Goal: Information Seeking & Learning: Learn about a topic

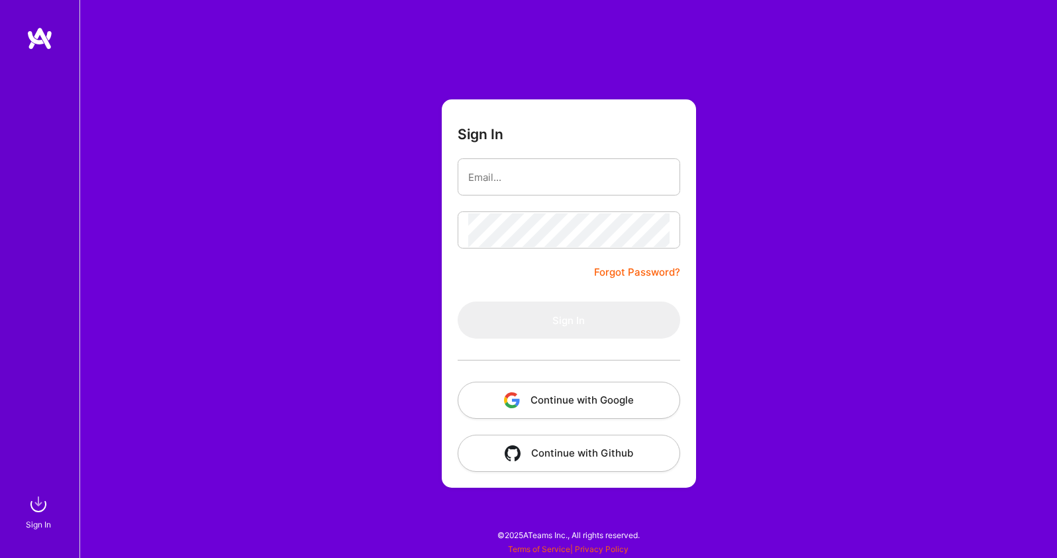
click at [828, 216] on div "Sign In Forgot Password? Sign In Continue with Google Continue with Github" at bounding box center [567, 279] width 977 height 558
click at [636, 379] on div at bounding box center [569, 359] width 222 height 43
click at [623, 391] on button "Continue with Google" at bounding box center [569, 399] width 222 height 37
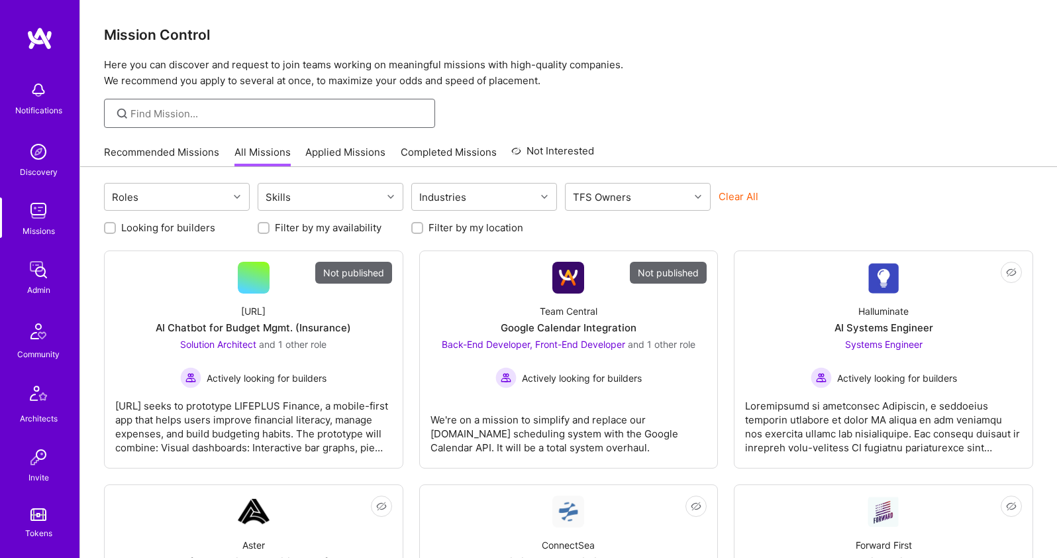
click at [156, 117] on input at bounding box center [277, 114] width 295 height 14
click at [36, 166] on div "Discovery" at bounding box center [39, 172] width 38 height 14
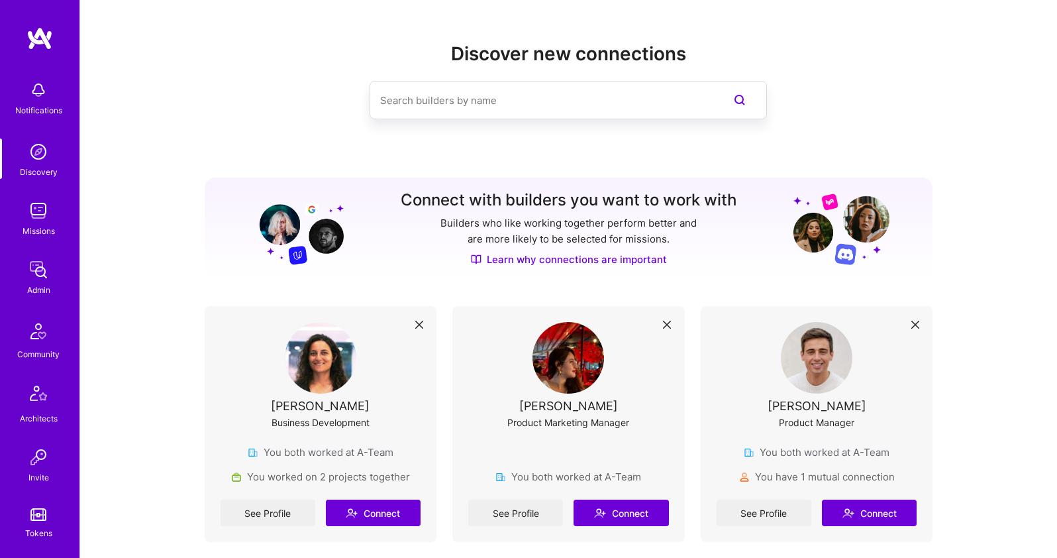
click at [30, 281] on img at bounding box center [38, 269] width 26 height 26
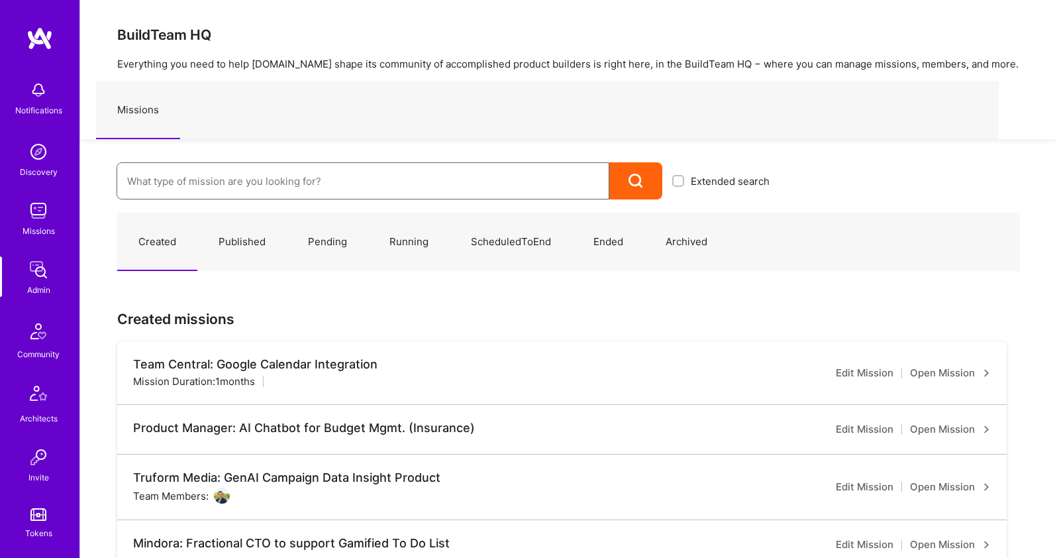
click at [250, 188] on input at bounding box center [362, 181] width 471 height 34
type input "selection"
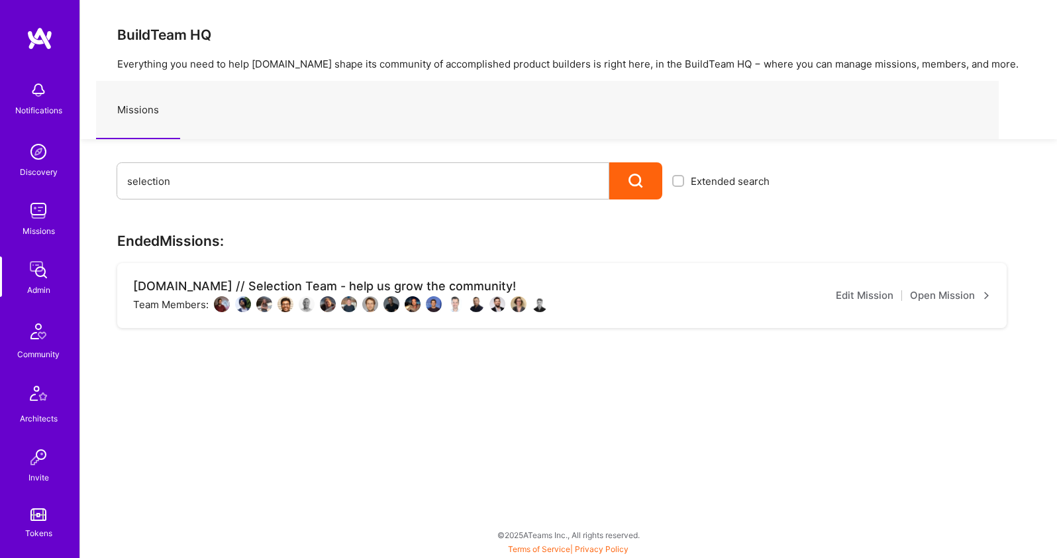
click at [181, 298] on div "Team Members:" at bounding box center [340, 304] width 415 height 16
click at [187, 284] on div "A.Team // Selection Team - help us grow the community!" at bounding box center [340, 286] width 415 height 15
click at [920, 297] on link "Open Mission" at bounding box center [950, 295] width 81 height 16
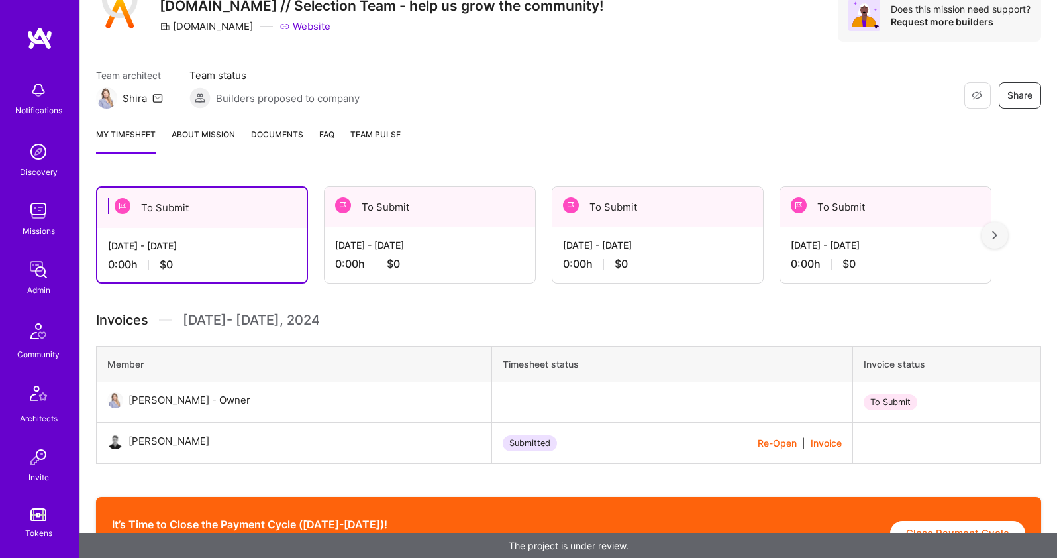
scroll to position [113, 0]
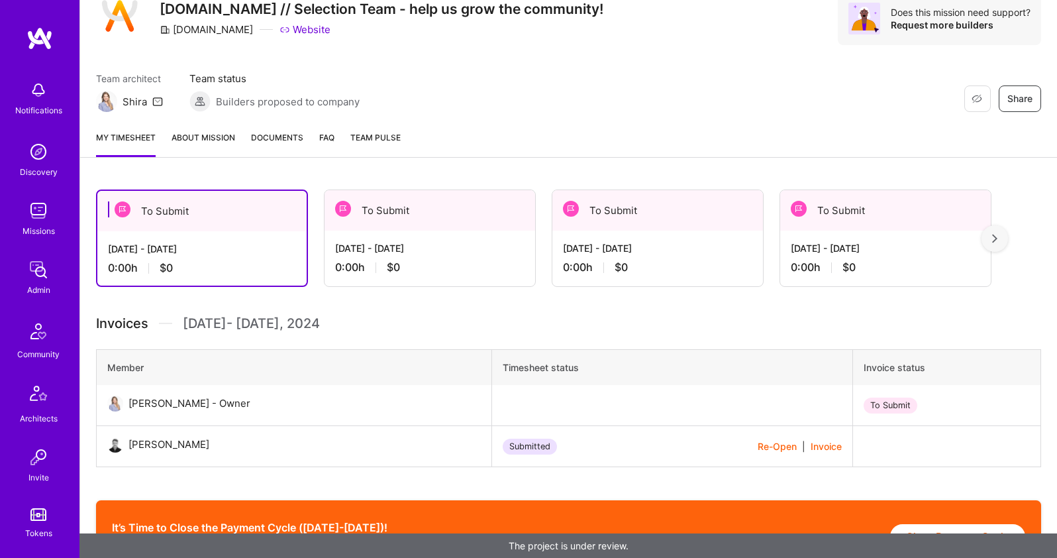
click at [434, 254] on div "Jan 1 - Jan 31, 2024" at bounding box center [429, 248] width 189 height 14
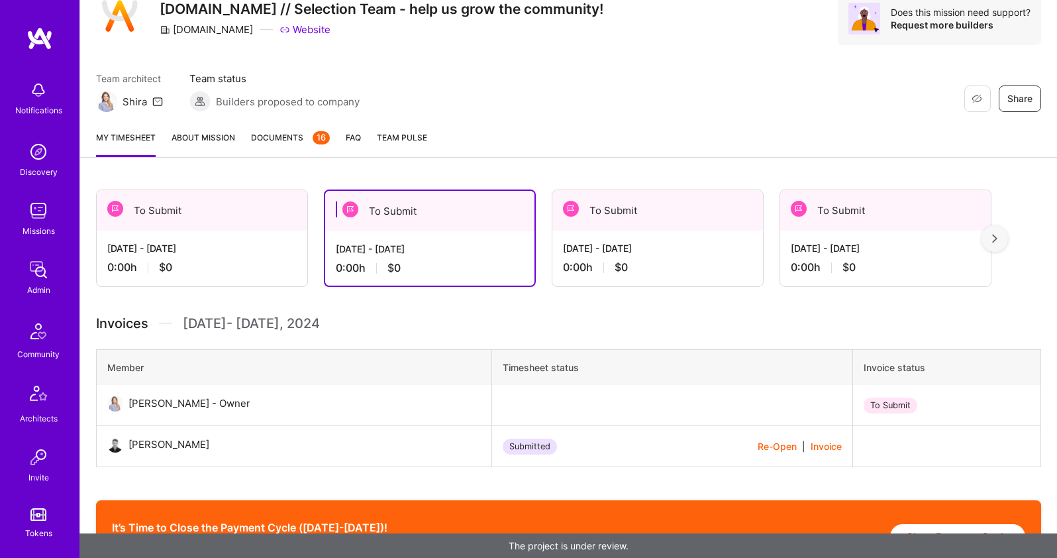
click at [873, 258] on div "Apr 1 - Apr 30, 2023 0:00 h $0" at bounding box center [885, 257] width 211 height 54
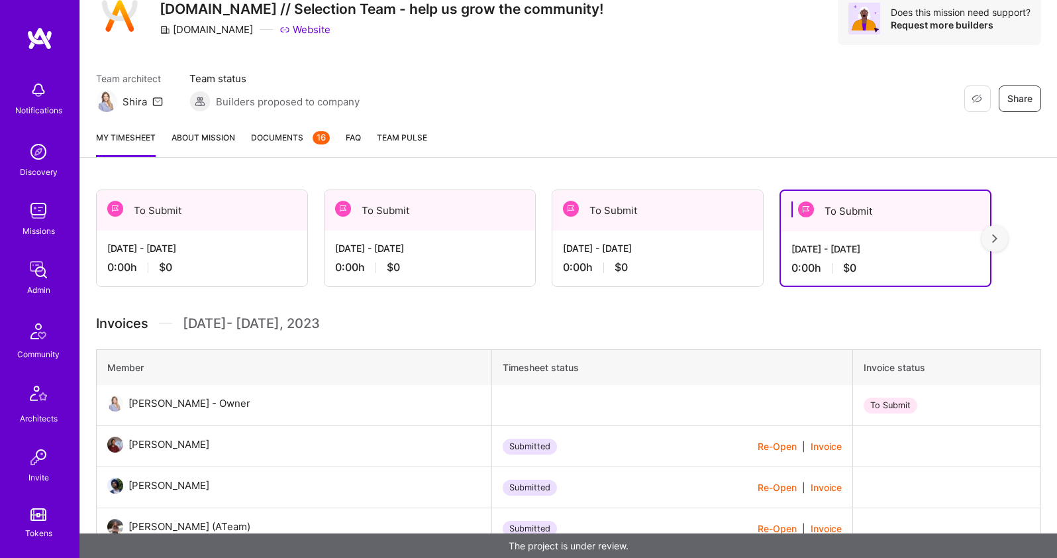
click at [287, 144] on link "Documents 16" at bounding box center [290, 143] width 79 height 26
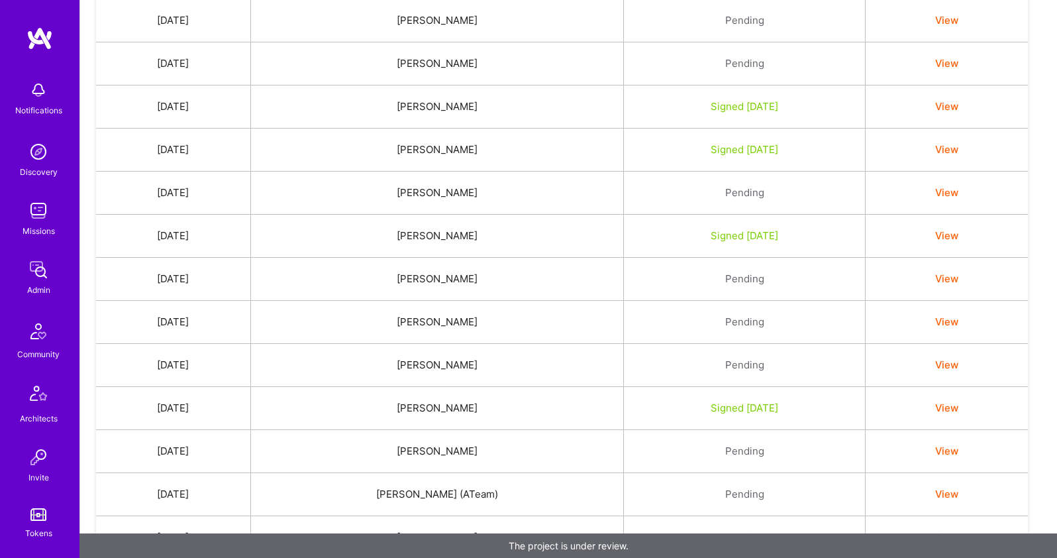
scroll to position [639, 0]
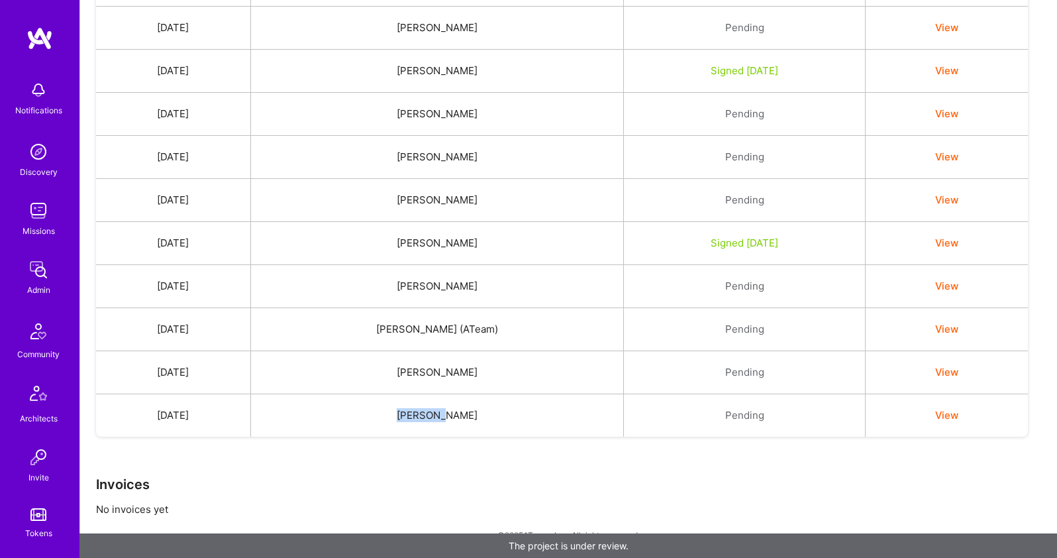
drag, startPoint x: 428, startPoint y: 420, endPoint x: 473, endPoint y: 413, distance: 46.3
click at [473, 413] on td "Harman Walia" at bounding box center [436, 415] width 373 height 43
click at [489, 409] on td "Harman Walia" at bounding box center [436, 415] width 373 height 43
drag, startPoint x: 423, startPoint y: 417, endPoint x: 509, endPoint y: 422, distance: 85.6
click at [509, 422] on td "Harman Walia" at bounding box center [436, 415] width 373 height 43
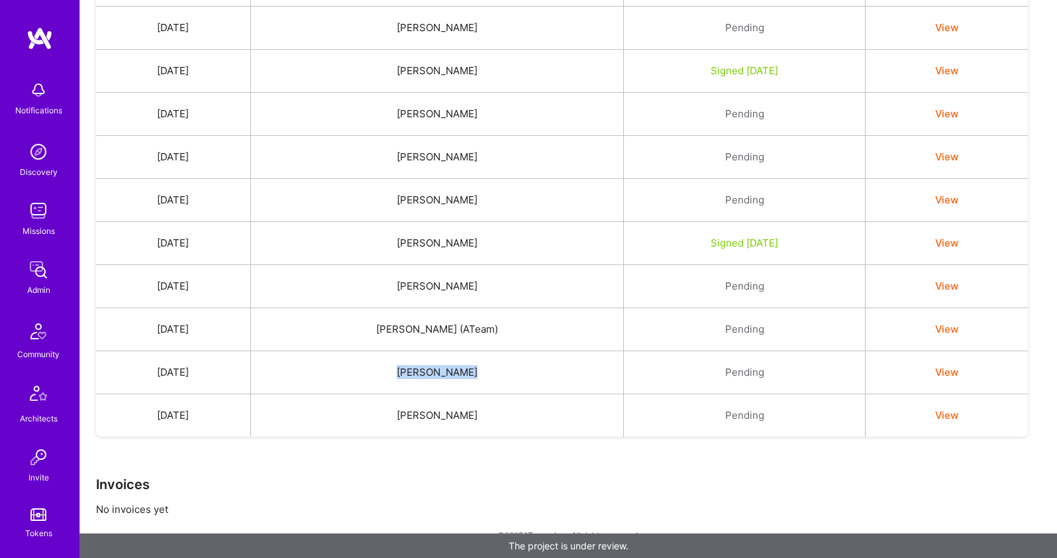
drag, startPoint x: 428, startPoint y: 373, endPoint x: 571, endPoint y: 371, distance: 143.1
click at [571, 371] on td "Doron Snapiri" at bounding box center [436, 372] width 373 height 43
drag, startPoint x: 377, startPoint y: 328, endPoint x: 573, endPoint y: 328, distance: 196.0
click at [573, 328] on td "Tanya Holovashkina (ATeam)" at bounding box center [436, 329] width 373 height 43
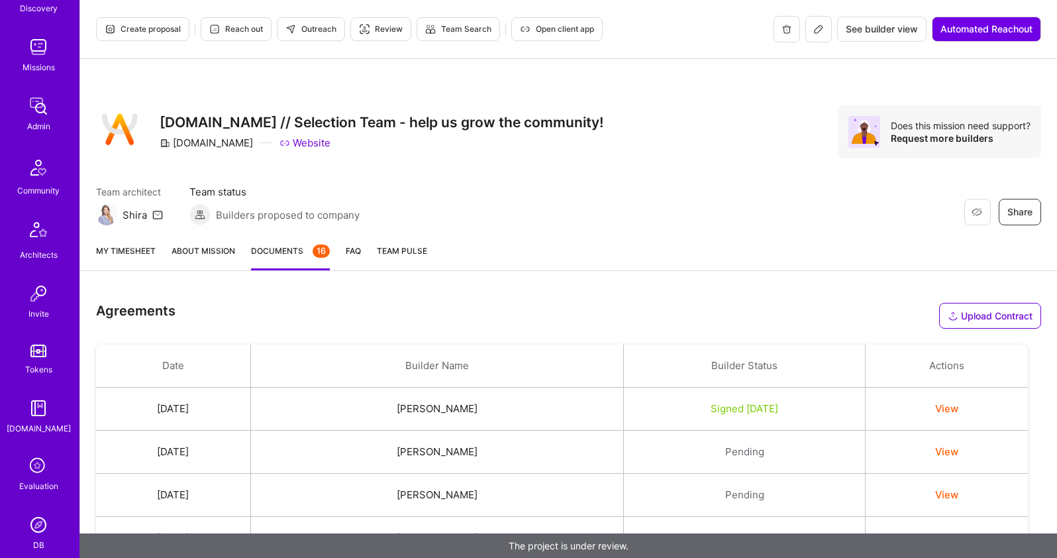
scroll to position [287, 0]
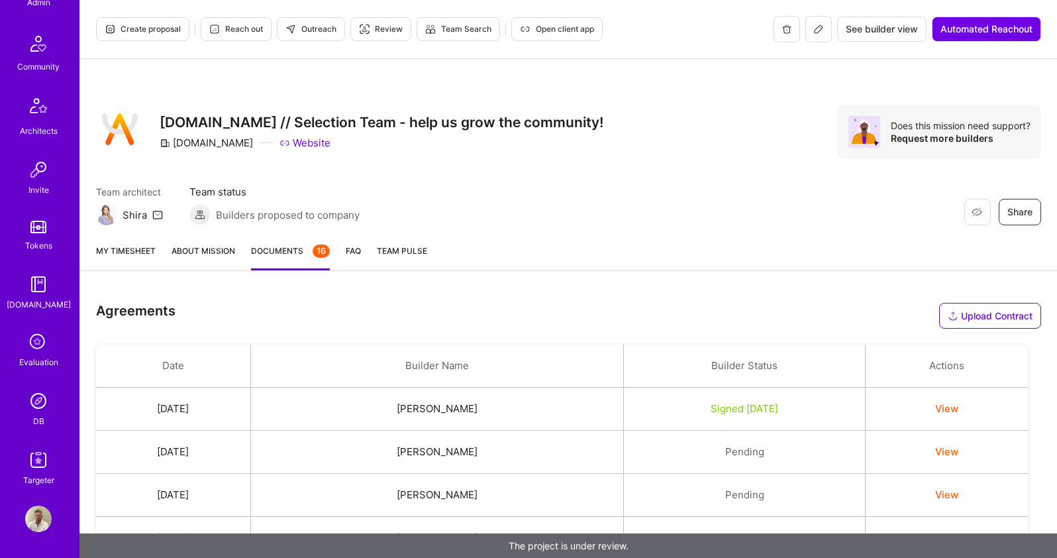
click at [42, 407] on img at bounding box center [38, 400] width 26 height 26
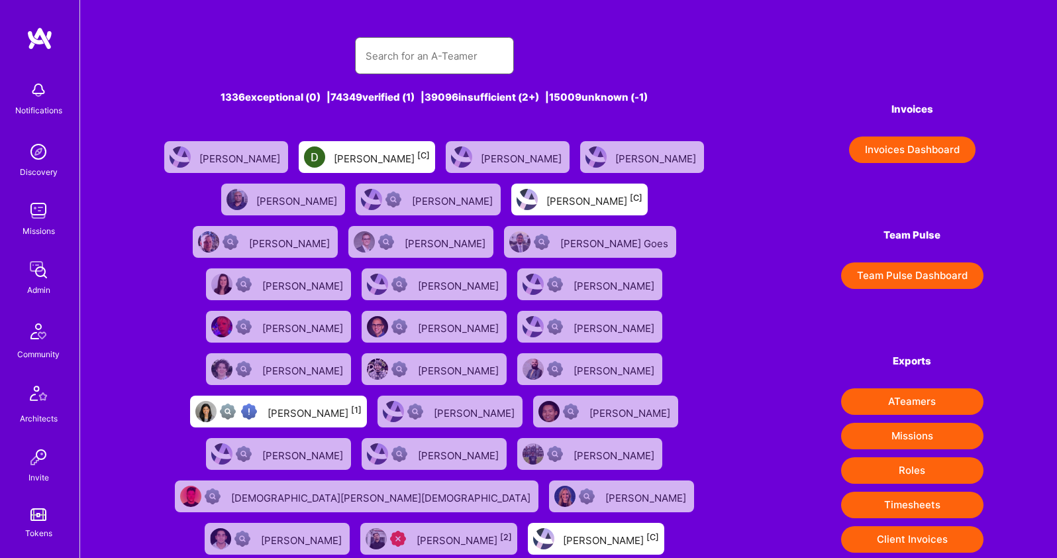
click at [420, 58] on input "text" at bounding box center [435, 56] width 138 height 34
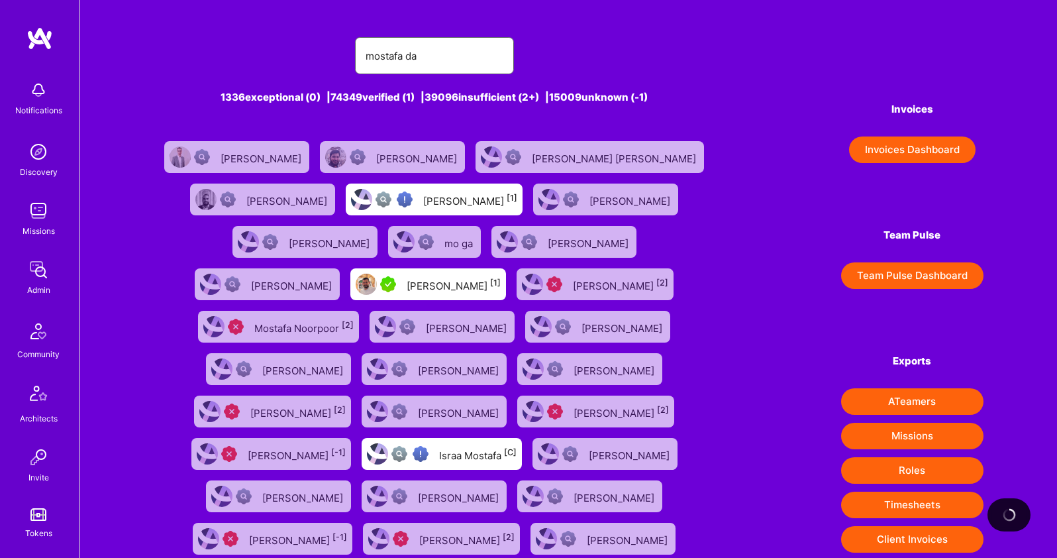
type input "mostafa dah"
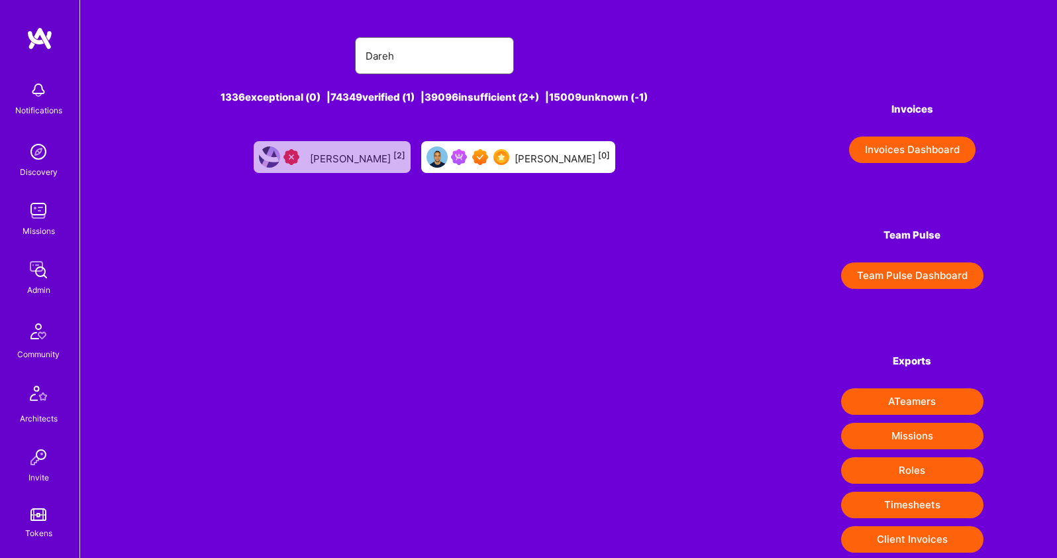
type input "Dareh"
click at [583, 164] on div "Mostafa Darehzereshki [0]" at bounding box center [562, 156] width 95 height 17
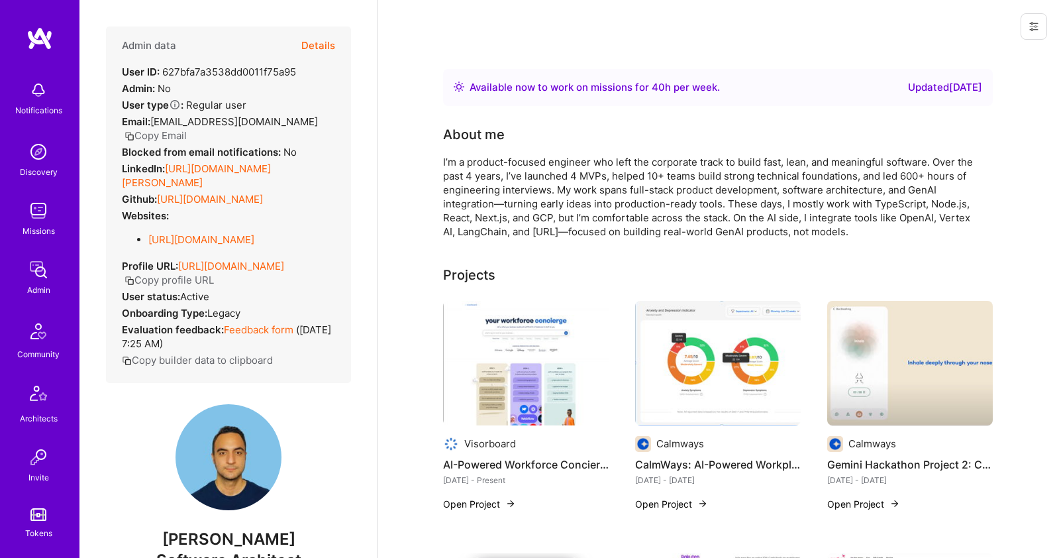
click at [315, 47] on button "Details" at bounding box center [318, 45] width 34 height 38
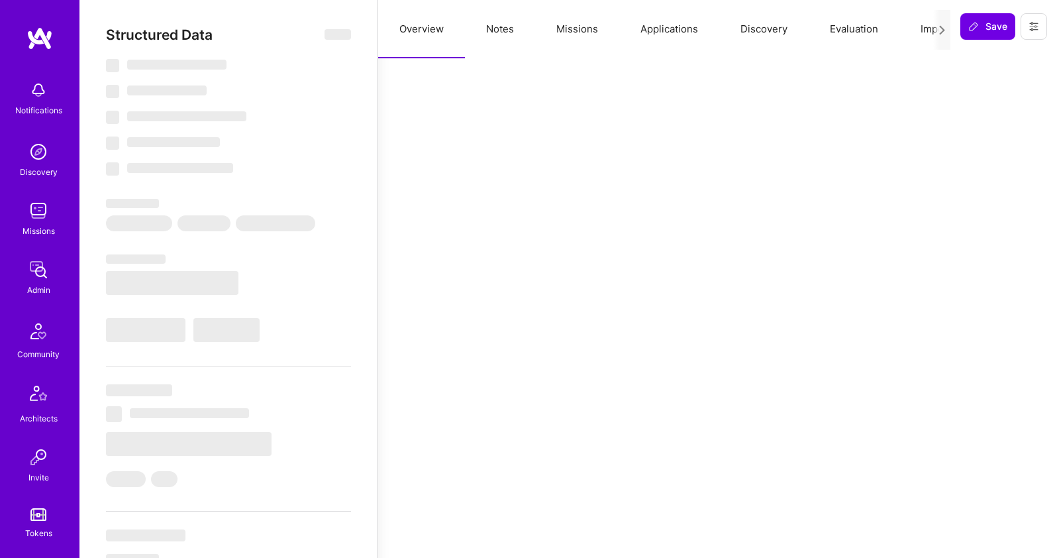
select select "Right Now"
select select "7"
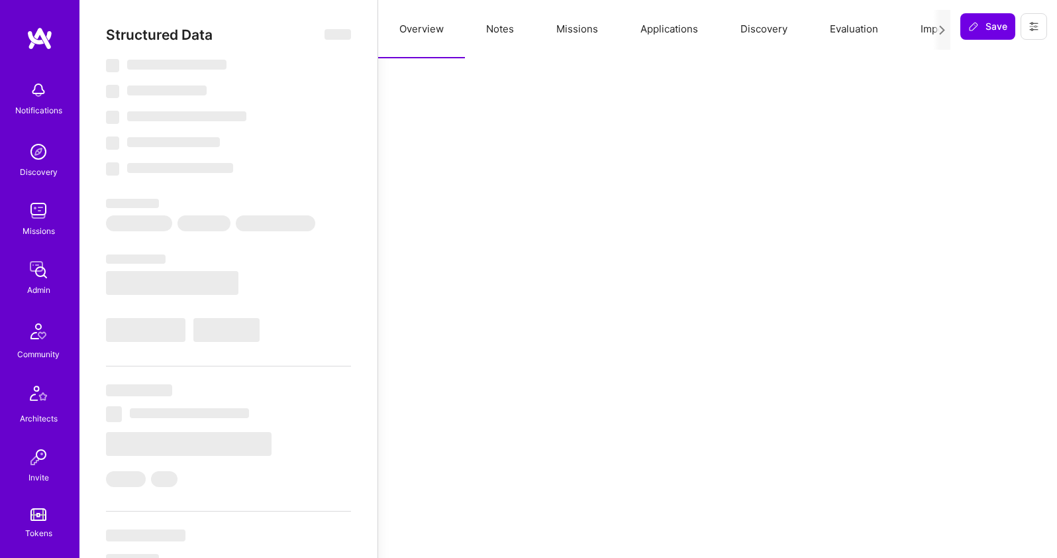
select select "CA"
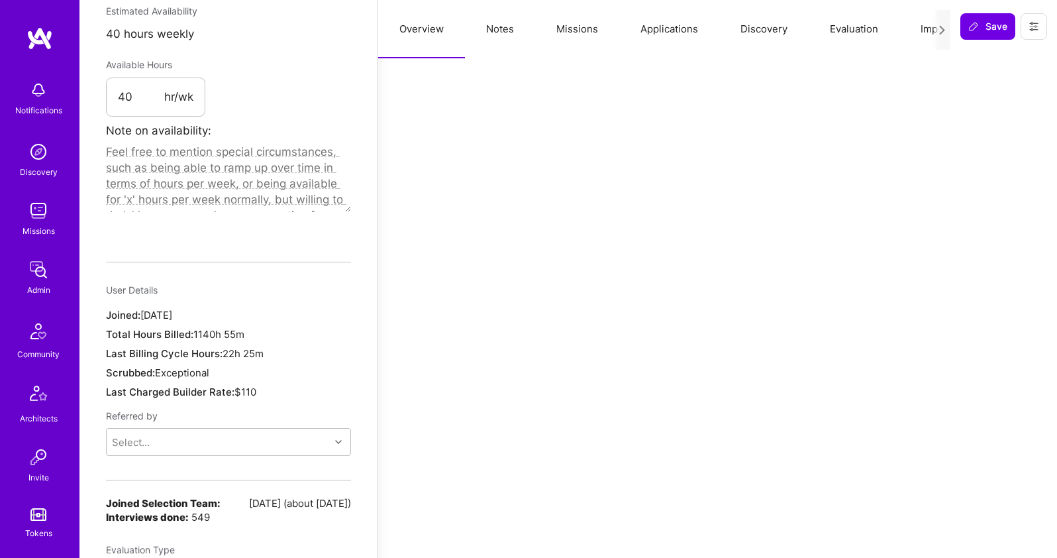
scroll to position [504, 0]
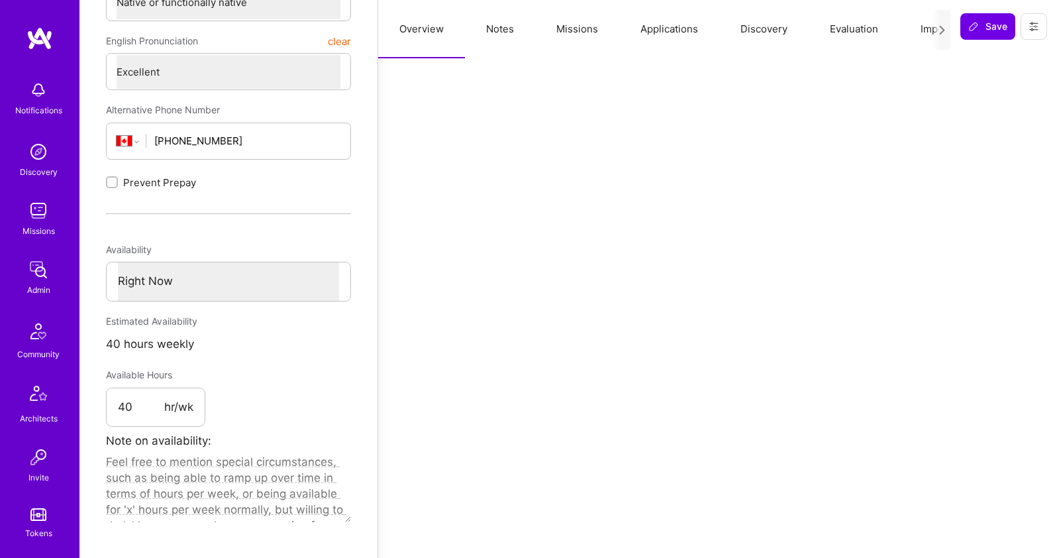
click at [577, 29] on button "Missions" at bounding box center [577, 29] width 84 height 58
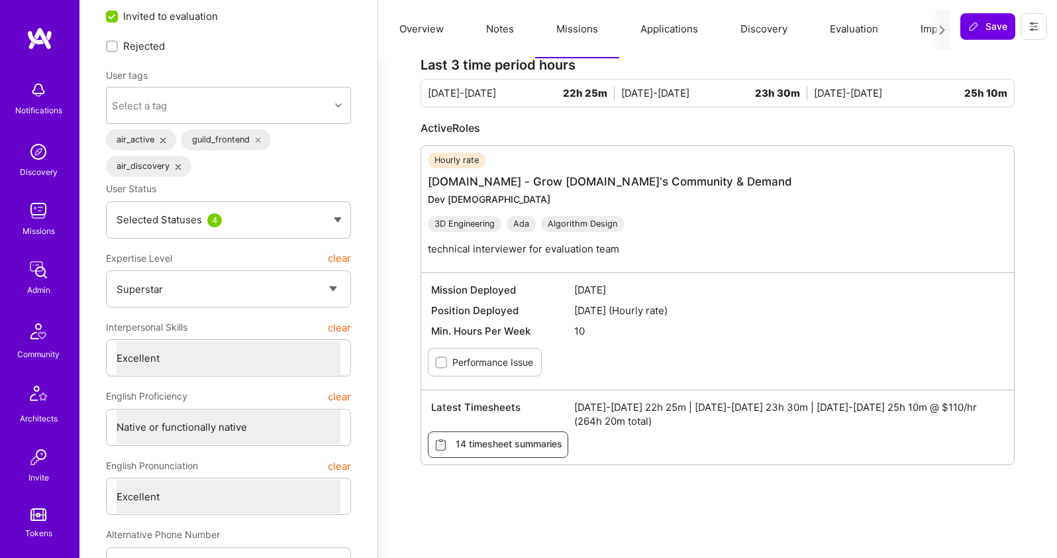
scroll to position [80, 0]
drag, startPoint x: 571, startPoint y: 311, endPoint x: 702, endPoint y: 310, distance: 131.1
click at [702, 310] on div "Position Deployed [DATE] (Hourly rate)" at bounding box center [717, 309] width 579 height 21
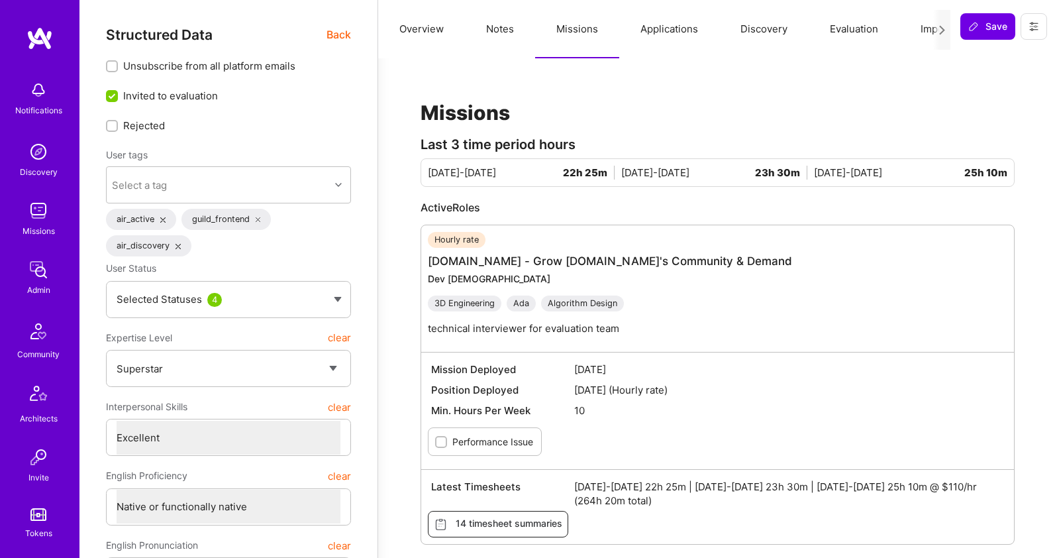
click at [506, 519] on span "14 timesheet summaries" at bounding box center [498, 523] width 128 height 15
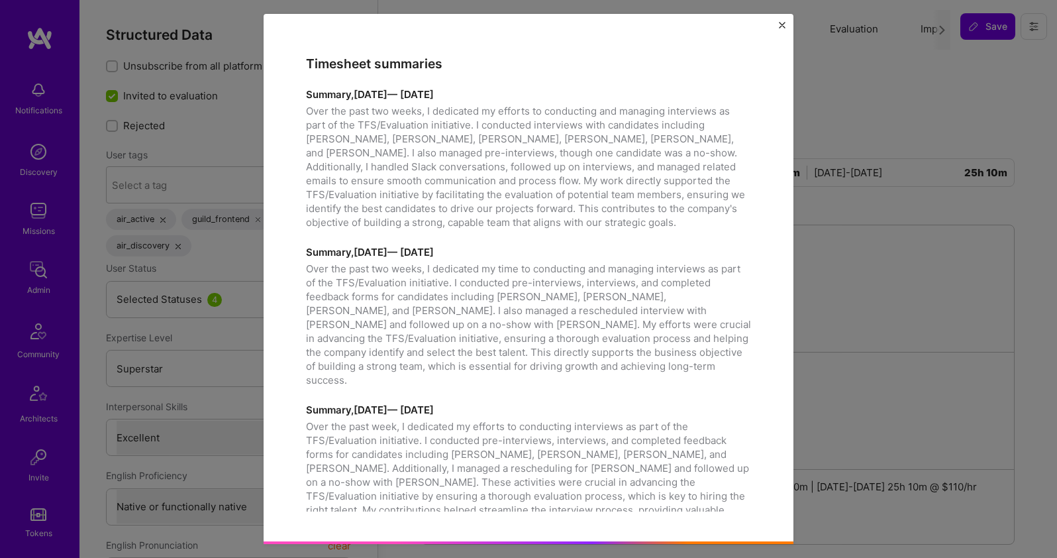
click at [836, 320] on div "Timesheet summaries Summary, [DATE] — [DATE] Over the past two weeks, I dedicat…" at bounding box center [528, 279] width 1057 height 558
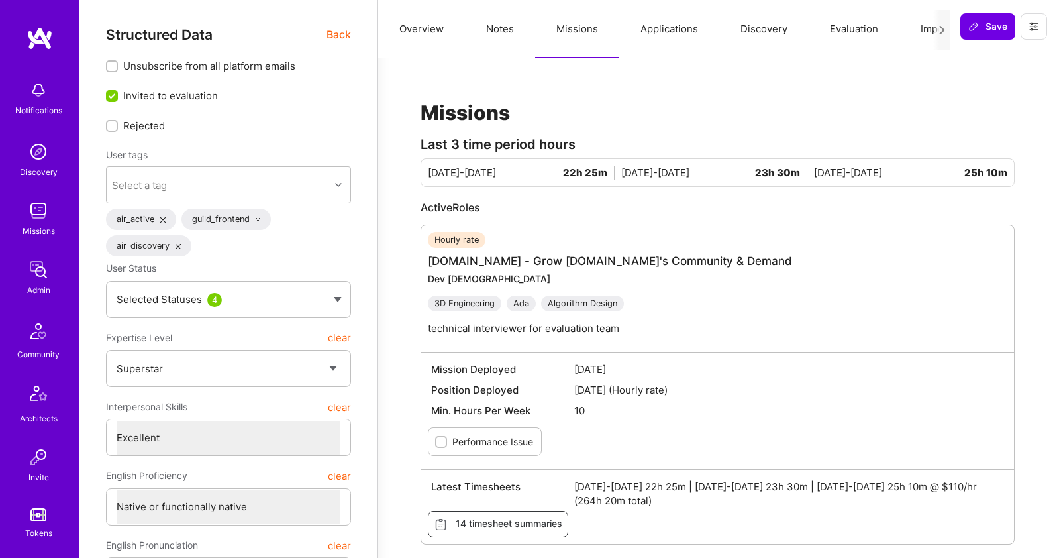
click at [946, 32] on div at bounding box center [941, 30] width 17 height 40
click at [944, 32] on icon at bounding box center [942, 30] width 10 height 10
click at [937, 30] on icon at bounding box center [942, 30] width 10 height 10
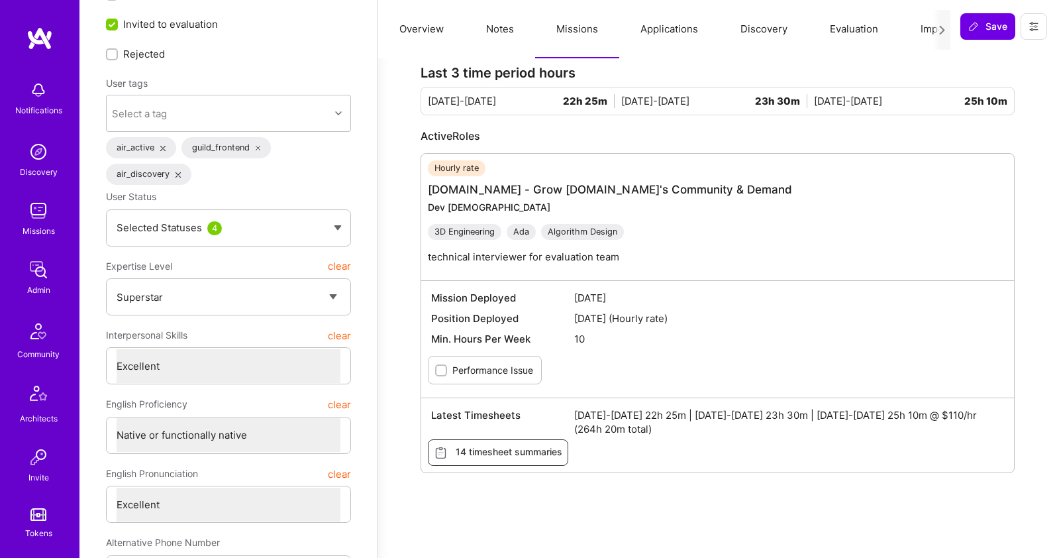
scroll to position [80, 0]
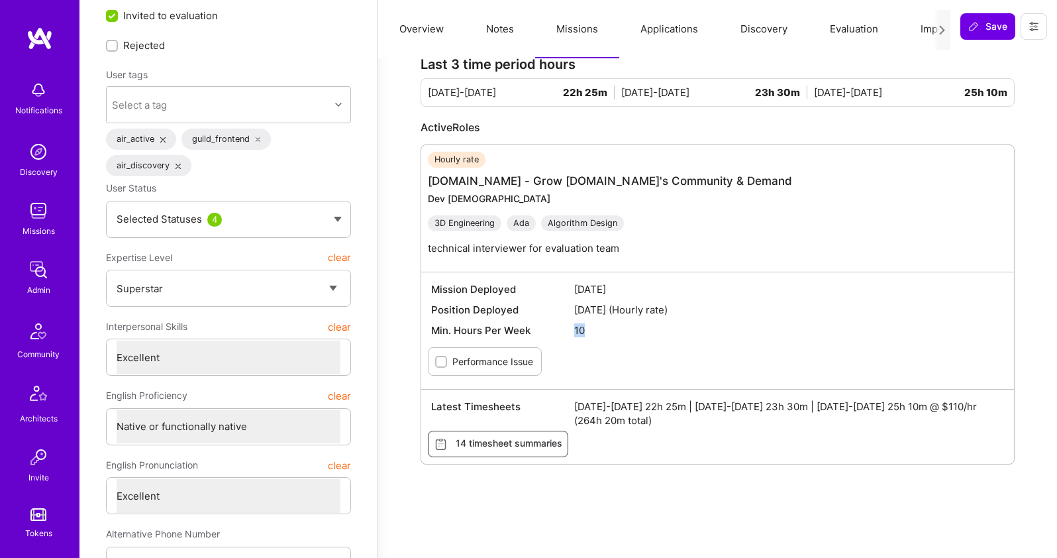
drag, startPoint x: 554, startPoint y: 329, endPoint x: 623, endPoint y: 326, distance: 69.6
click at [623, 326] on div "Min. Hours Per Week 10" at bounding box center [717, 330] width 579 height 21
drag, startPoint x: 587, startPoint y: 298, endPoint x: 575, endPoint y: 280, distance: 21.5
click at [586, 298] on div "Mission Deployed [DATE]" at bounding box center [717, 289] width 579 height 21
drag, startPoint x: 573, startPoint y: 287, endPoint x: 637, endPoint y: 287, distance: 63.6
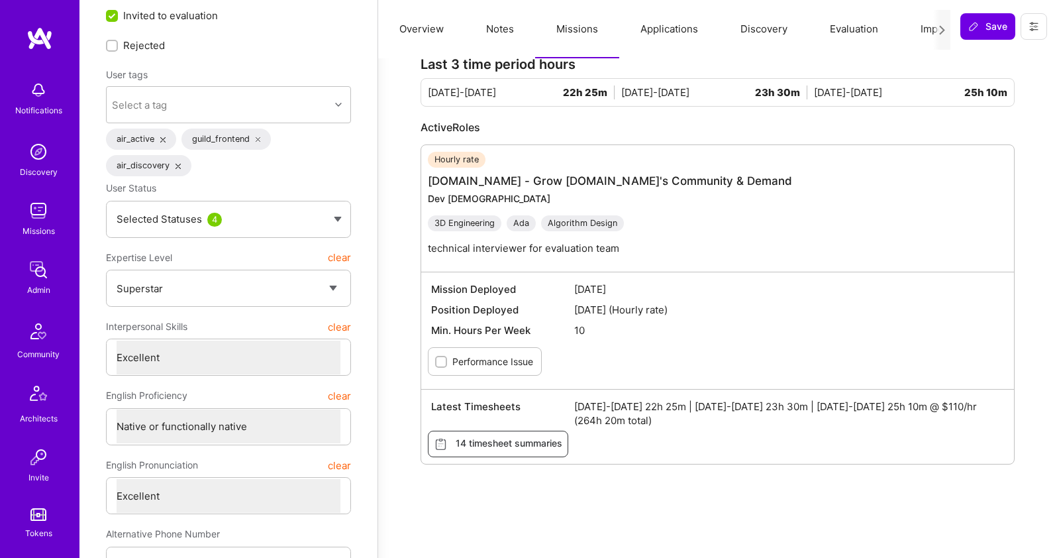
click at [637, 287] on div "Mission Deployed [DATE]" at bounding box center [717, 289] width 579 height 21
click at [597, 181] on link "[DOMAIN_NAME] - Grow [DOMAIN_NAME]'s Community & Demand" at bounding box center [610, 180] width 364 height 13
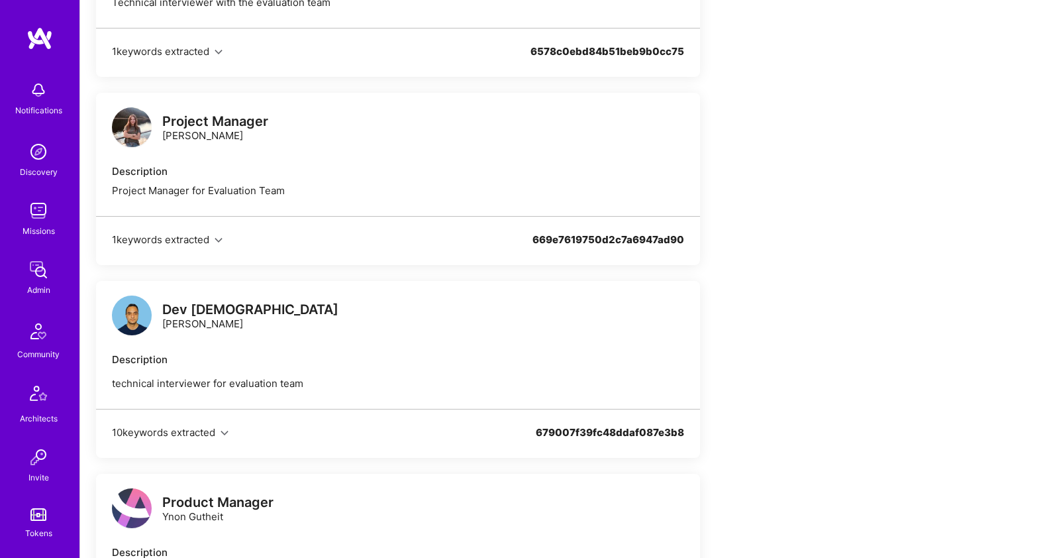
scroll to position [1679, 0]
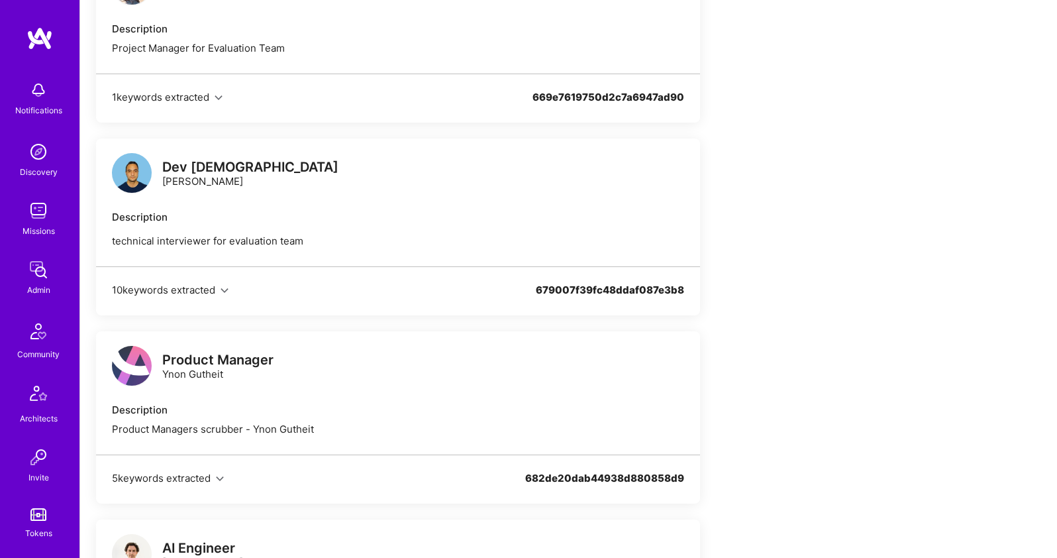
click at [139, 237] on p "technical interviewer for evaluation team" at bounding box center [398, 241] width 572 height 14
click at [309, 160] on div "Dev [DEMOGRAPHIC_DATA] [PERSON_NAME]" at bounding box center [398, 174] width 572 height 40
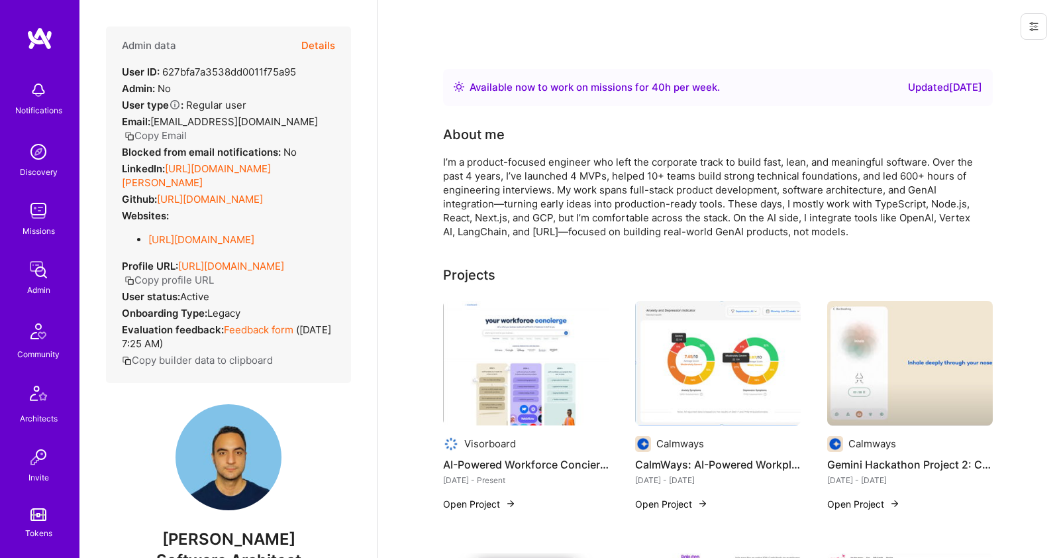
click at [305, 50] on button "Details" at bounding box center [318, 45] width 34 height 38
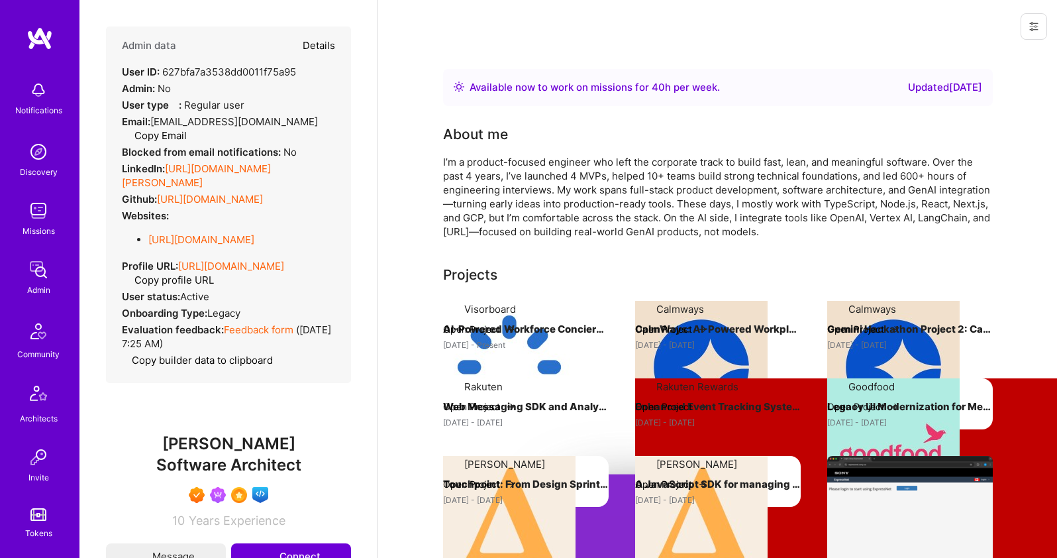
type textarea "x"
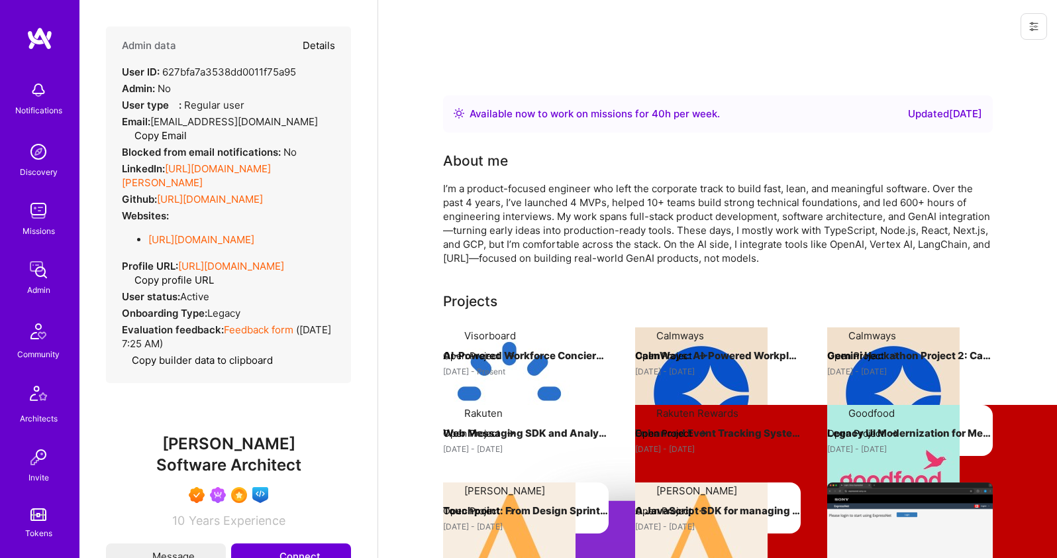
select select "7"
select select "CA"
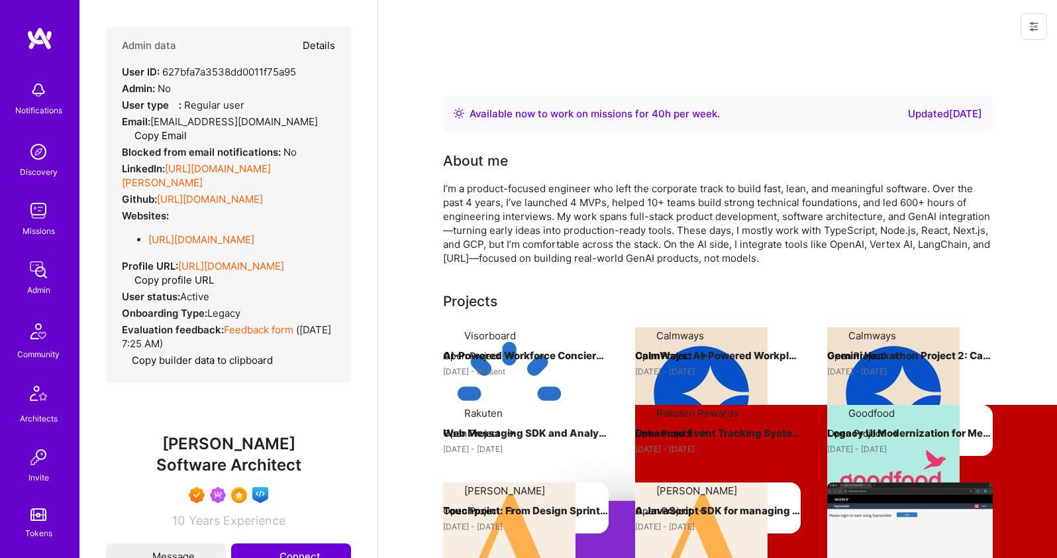
select select "Right Now"
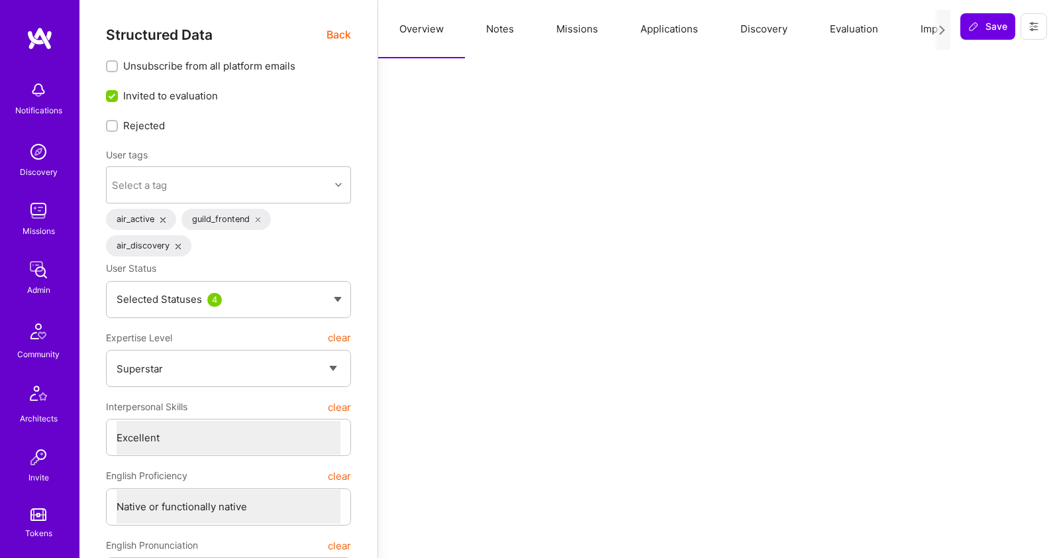
click at [589, 34] on button "Missions" at bounding box center [577, 29] width 84 height 58
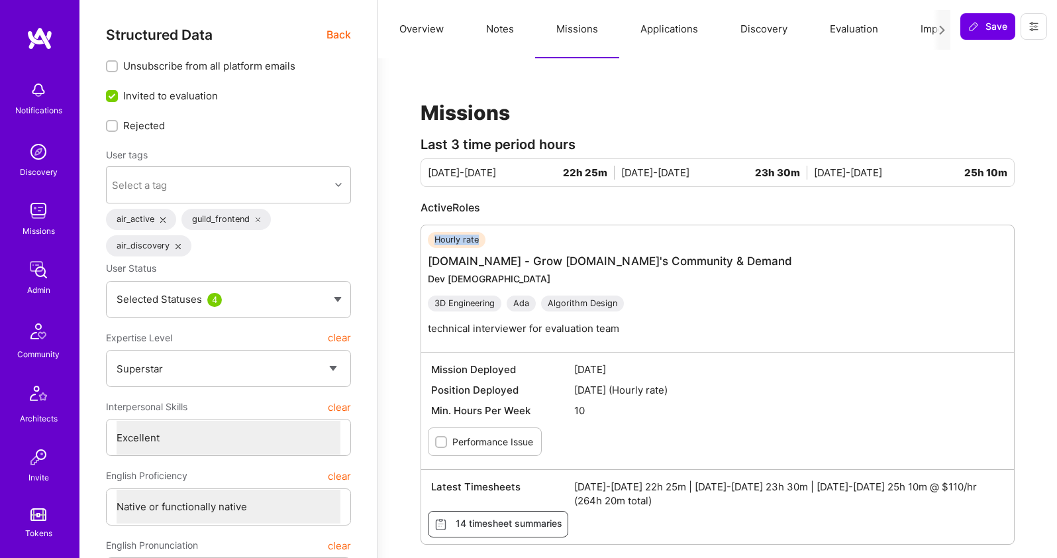
drag, startPoint x: 436, startPoint y: 240, endPoint x: 514, endPoint y: 240, distance: 77.5
click at [514, 240] on div "Hourly rate" at bounding box center [610, 240] width 364 height 16
click at [730, 279] on div "Hourly rate [DOMAIN_NAME] - Grow [DOMAIN_NAME]'s Community & Demand Dev Evangel…" at bounding box center [724, 288] width 593 height 113
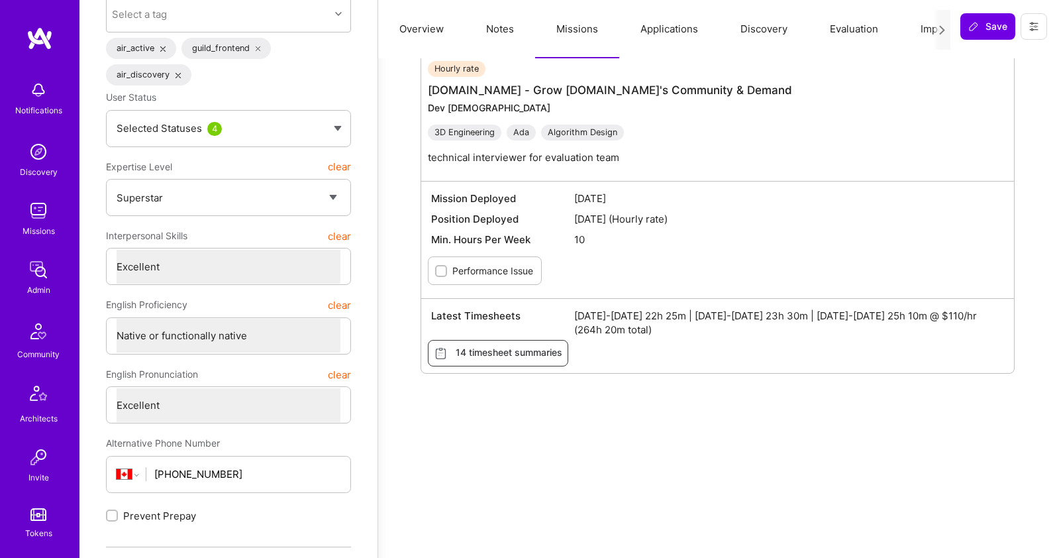
scroll to position [173, 0]
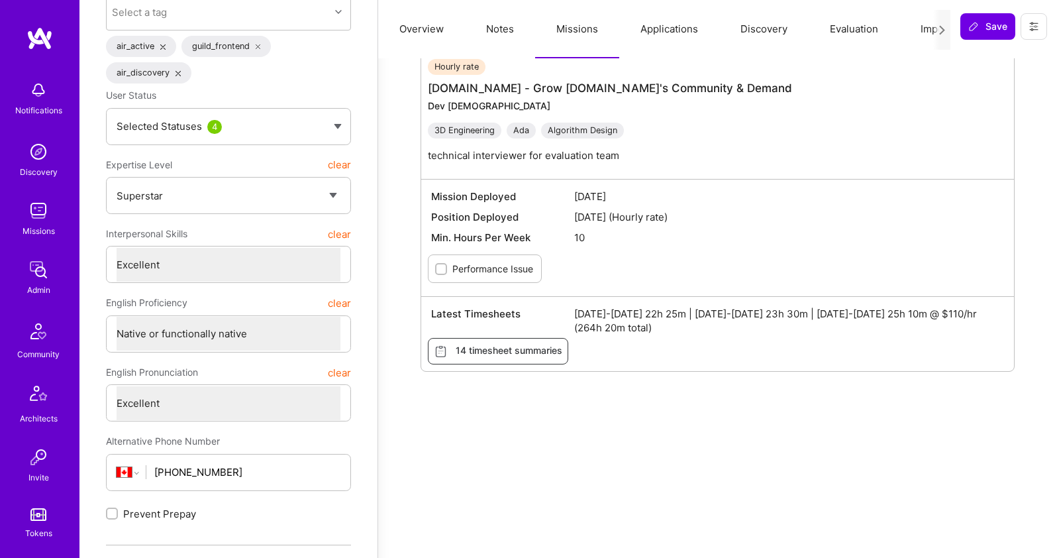
drag, startPoint x: 677, startPoint y: 334, endPoint x: 601, endPoint y: 320, distance: 76.9
click at [601, 320] on div "Latest Timesheets [DATE]-[DATE] 22h 25m | [DATE]-[DATE] 23h 30m | [DATE]-[DATE]…" at bounding box center [717, 320] width 579 height 34
click at [823, 322] on span "[DATE]-[DATE] 22h 25m | [DATE]-[DATE] 23h 30m | [DATE]-[DATE] 25h 10m @ $110/hr…" at bounding box center [789, 321] width 430 height 28
drag, startPoint x: 961, startPoint y: 315, endPoint x: 989, endPoint y: 313, distance: 27.2
click at [989, 313] on span "[DATE]-[DATE] 22h 25m | [DATE]-[DATE] 23h 30m | [DATE]-[DATE] 25h 10m @ $110/hr…" at bounding box center [789, 321] width 430 height 28
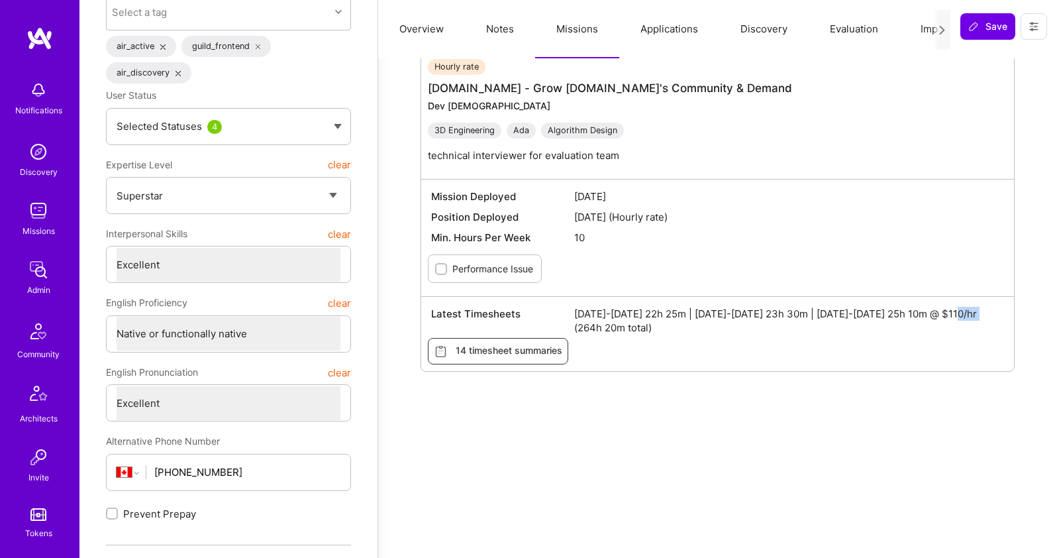
click at [970, 315] on span "[DATE]-[DATE] 22h 25m | [DATE]-[DATE] 23h 30m | [DATE]-[DATE] 25h 10m @ $110/hr…" at bounding box center [789, 321] width 430 height 28
drag, startPoint x: 954, startPoint y: 315, endPoint x: 993, endPoint y: 311, distance: 39.3
click at [993, 311] on span "[DATE]-[DATE] 22h 25m | [DATE]-[DATE] 23h 30m | [DATE]-[DATE] 25h 10m @ $110/hr…" at bounding box center [789, 321] width 430 height 28
click at [907, 370] on div "Latest Timesheets [DATE]-[DATE] 22h 25m | [DATE]-[DATE] 23h 30m | [DATE]-[DATE]…" at bounding box center [717, 333] width 593 height 75
